Goal: Information Seeking & Learning: Learn about a topic

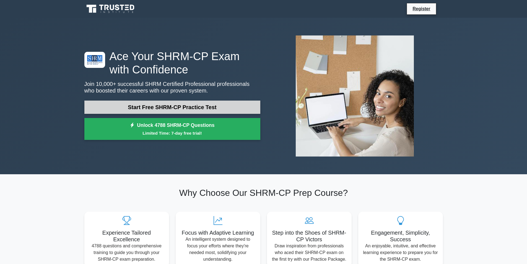
click at [188, 105] on link "Start Free SHRM-CP Practice Test" at bounding box center [172, 106] width 176 height 13
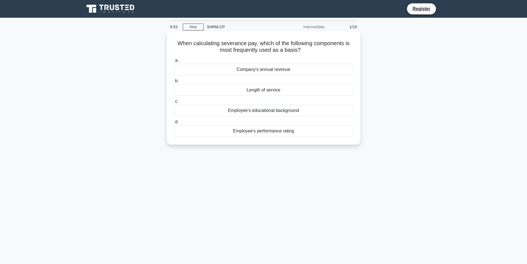
click at [261, 89] on div "Length of service" at bounding box center [263, 90] width 179 height 12
click at [174, 83] on input "b. Length of service" at bounding box center [174, 81] width 0 height 4
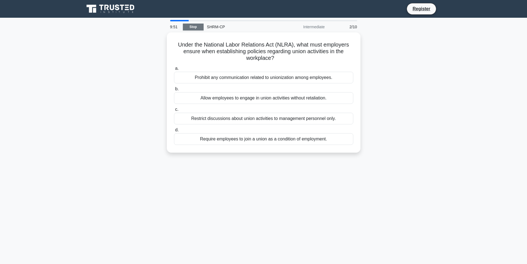
click at [196, 30] on link "Stop" at bounding box center [193, 27] width 21 height 7
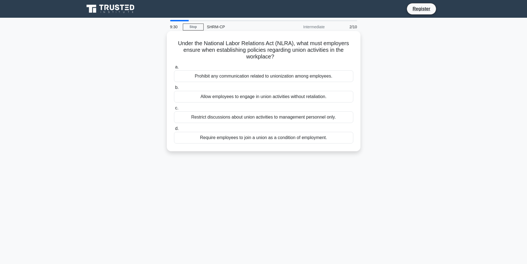
click at [244, 97] on div "Allow employees to engage in union activities without retaliation." at bounding box center [263, 97] width 179 height 12
click at [174, 89] on input "b. Allow employees to engage in union activities without retaliation." at bounding box center [174, 88] width 0 height 4
